Goal: Task Accomplishment & Management: Manage account settings

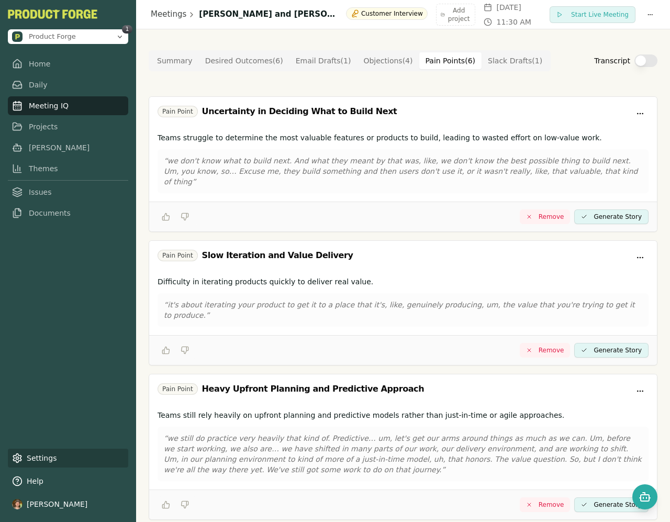
click at [34, 458] on link "Settings" at bounding box center [68, 458] width 120 height 19
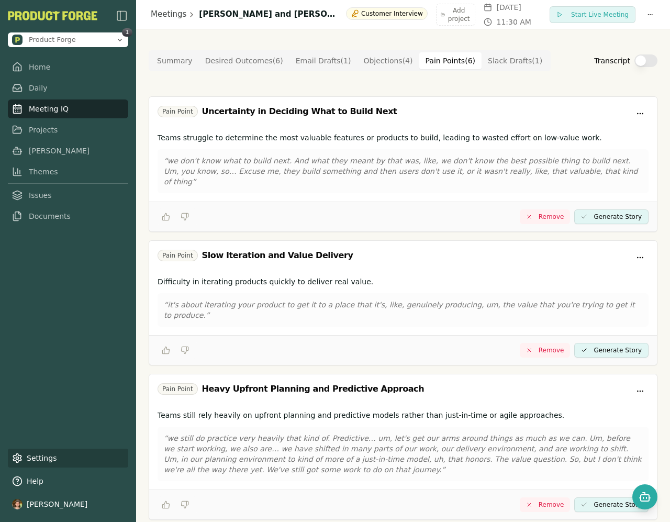
click at [47, 454] on link "Settings" at bounding box center [68, 458] width 120 height 19
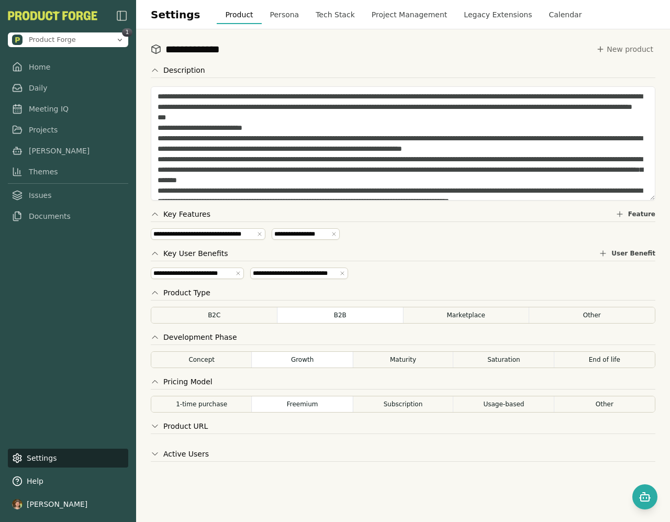
click at [404, 16] on button "Project Management" at bounding box center [409, 14] width 93 height 19
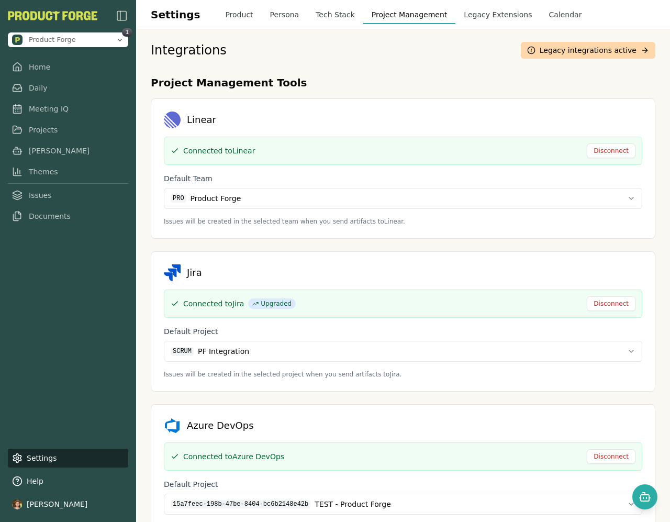
scroll to position [149, 0]
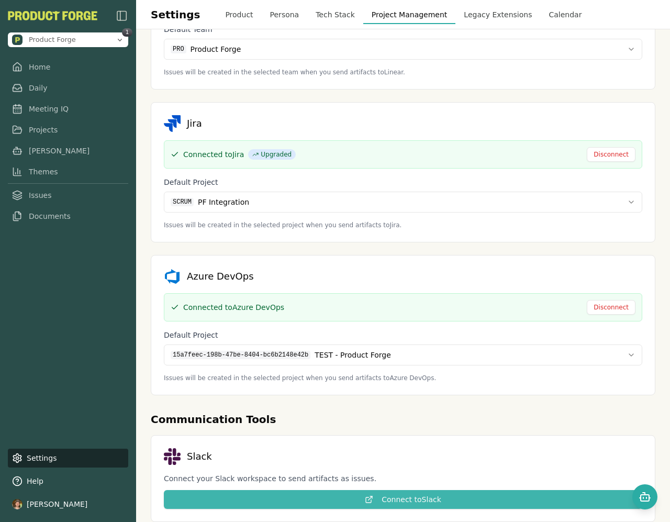
click at [386, 498] on button "Connect to Slack" at bounding box center [403, 499] width 479 height 19
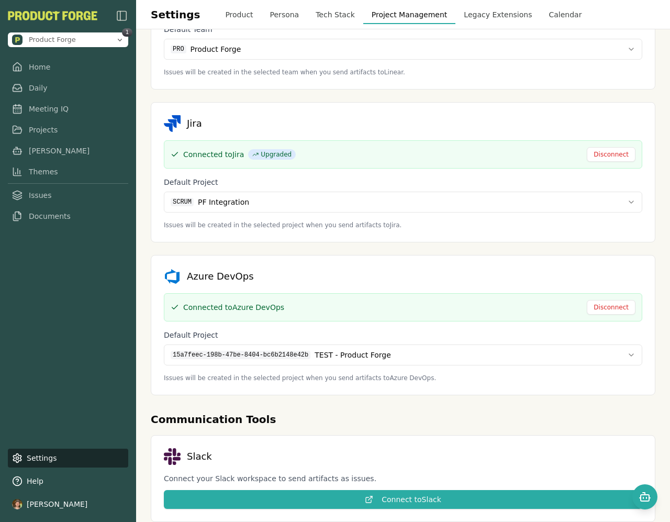
click at [383, 441] on div "Slack Connect your Slack workspace to send artifacts as issues. Connect to Slack" at bounding box center [403, 478] width 505 height 87
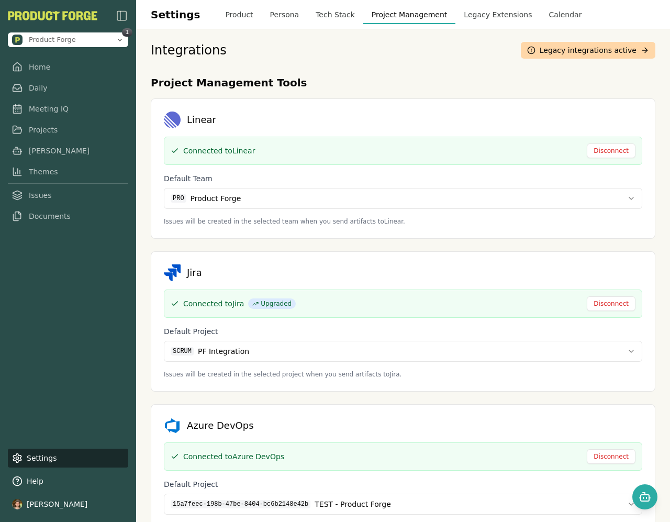
click at [595, 52] on link "Legacy integrations active" at bounding box center [588, 50] width 135 height 17
click at [489, 18] on button "Legacy Extensions" at bounding box center [498, 14] width 85 height 19
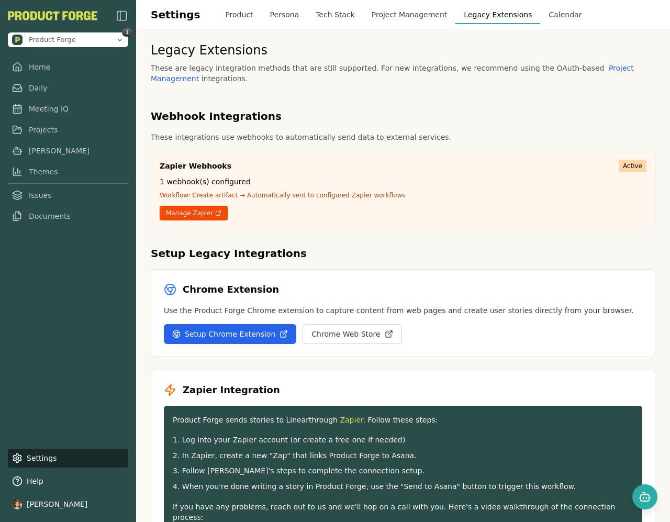
click at [411, 16] on button "Project Management" at bounding box center [409, 14] width 93 height 19
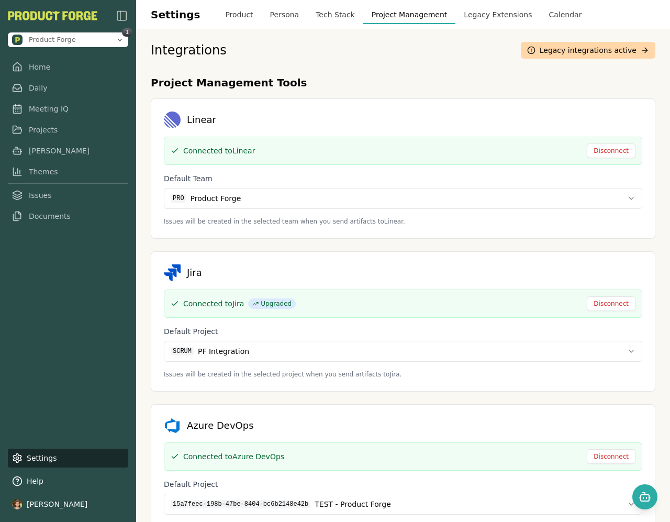
click at [588, 45] on link "Legacy integrations active" at bounding box center [588, 50] width 135 height 17
click at [475, 18] on button "Legacy Extensions" at bounding box center [498, 14] width 85 height 19
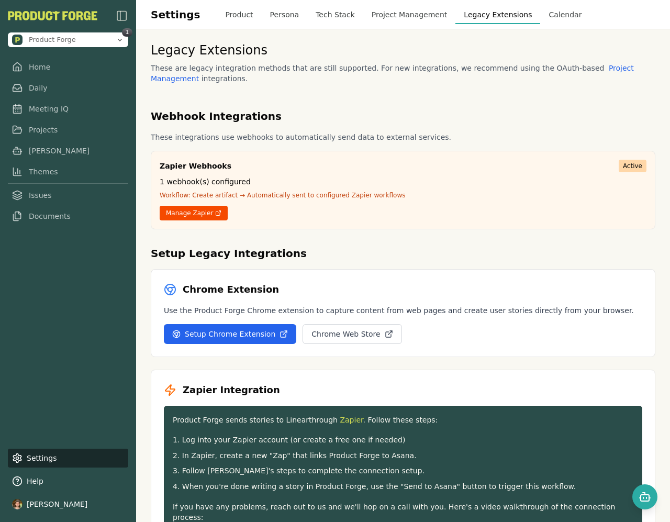
click at [540, 15] on button "Calendar" at bounding box center [565, 14] width 50 height 19
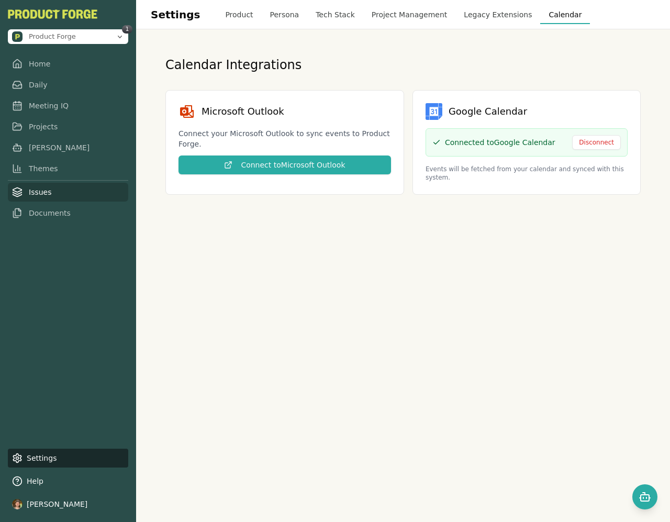
click at [51, 195] on link "Issues" at bounding box center [68, 192] width 120 height 19
